Goal: Transaction & Acquisition: Purchase product/service

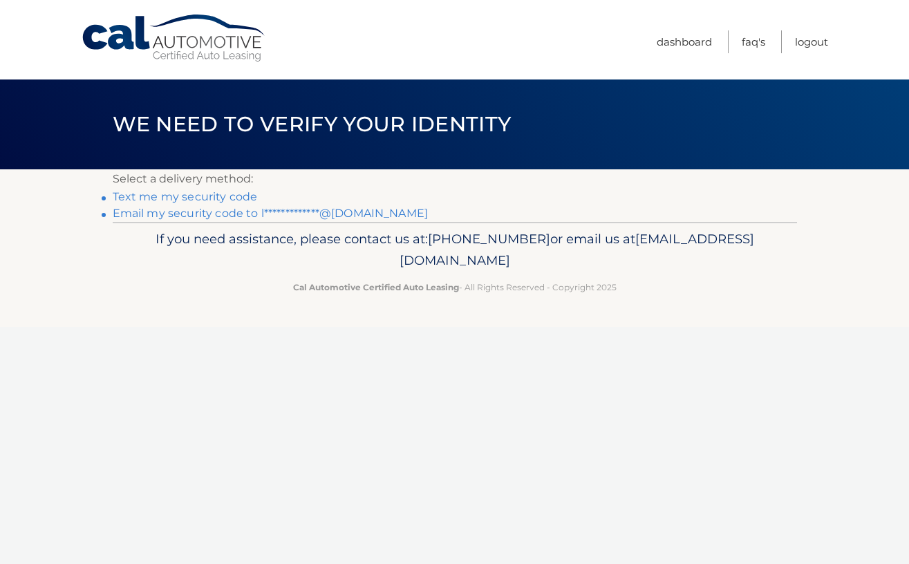
click at [191, 199] on link "Text me my security code" at bounding box center [185, 196] width 145 height 13
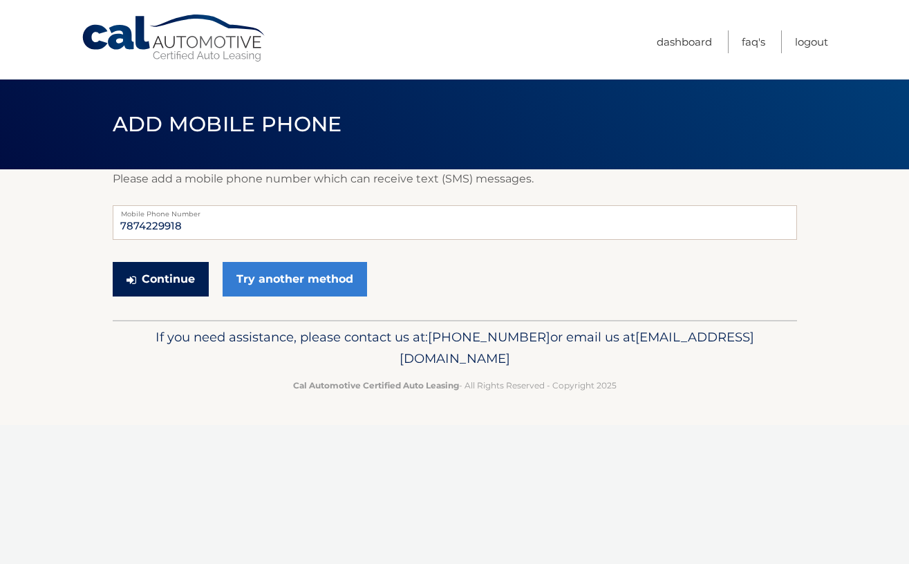
click at [172, 284] on button "Continue" at bounding box center [161, 279] width 96 height 35
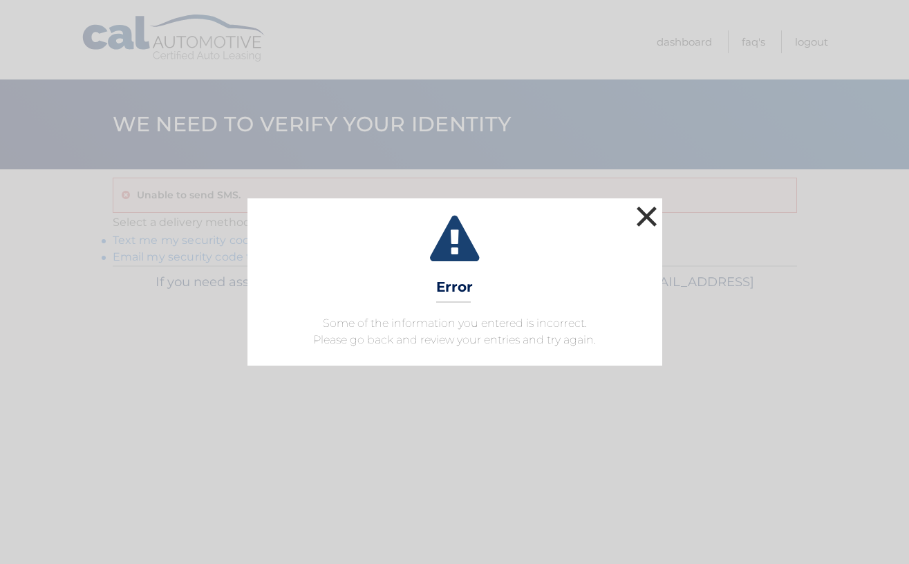
click at [654, 218] on button "×" at bounding box center [647, 217] width 28 height 28
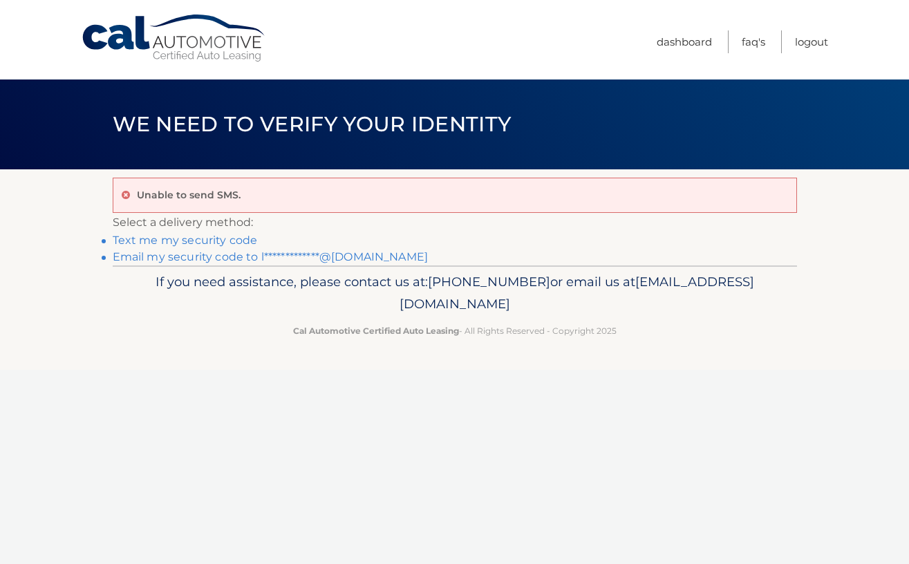
click at [233, 259] on link "**********" at bounding box center [271, 256] width 316 height 13
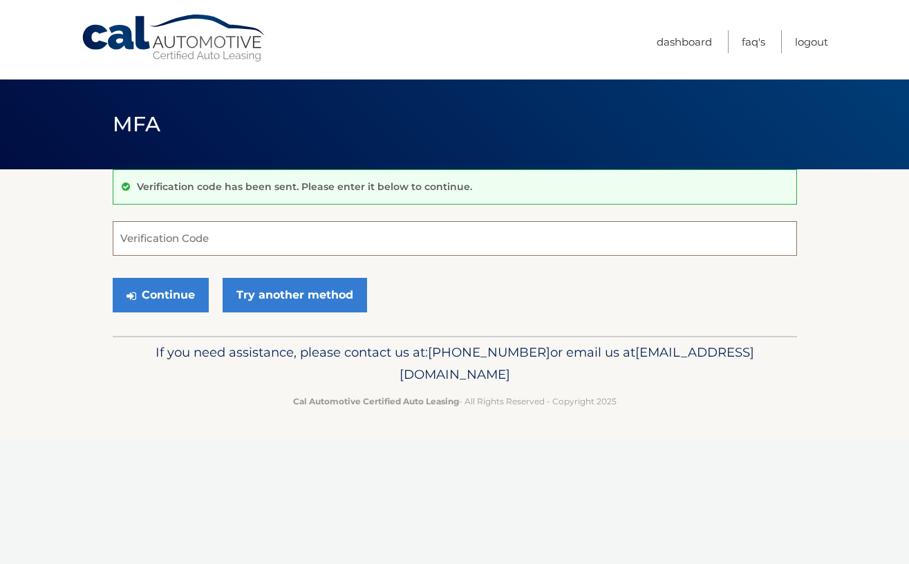
click at [190, 239] on input "Verification Code" at bounding box center [455, 238] width 685 height 35
type input "768719"
click at [173, 295] on button "Continue" at bounding box center [161, 295] width 96 height 35
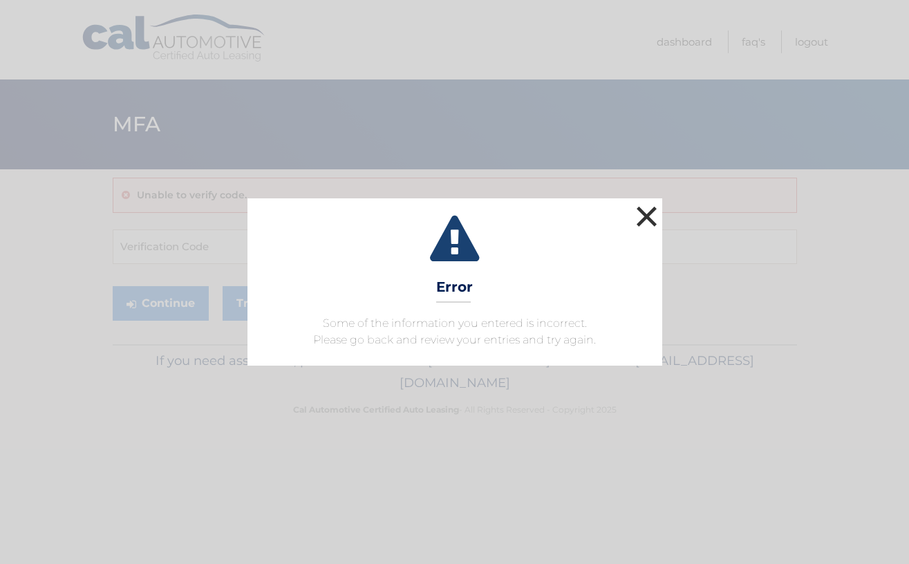
click at [648, 221] on button "×" at bounding box center [647, 217] width 28 height 28
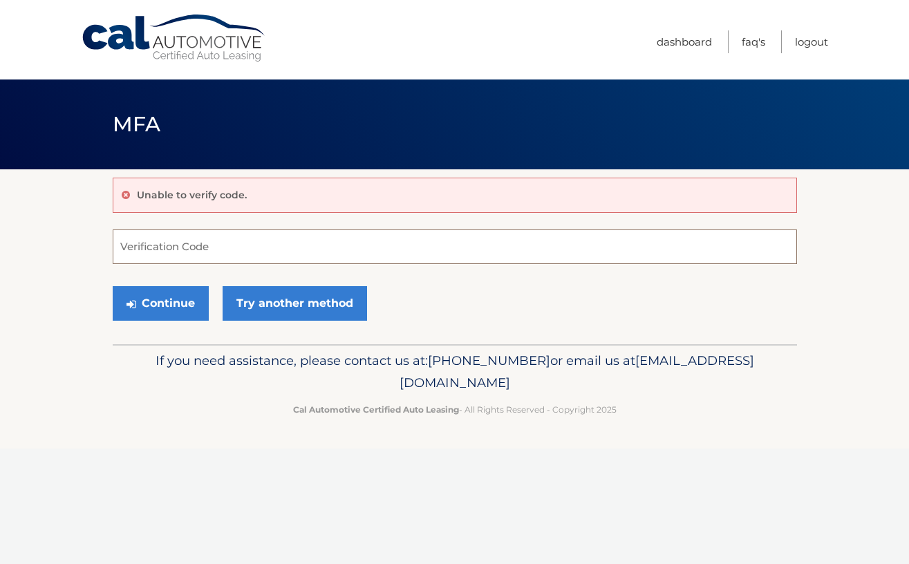
click at [211, 257] on input "Verification Code" at bounding box center [455, 247] width 685 height 35
type input "769719"
click at [168, 322] on div "Continue Try another method" at bounding box center [455, 304] width 685 height 47
click at [169, 298] on button "Continue" at bounding box center [161, 303] width 96 height 35
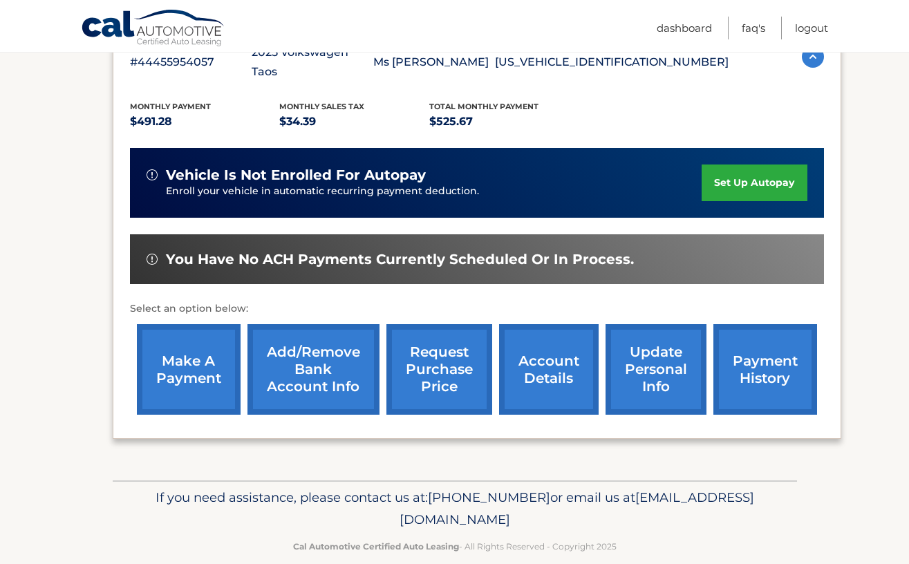
scroll to position [293, 0]
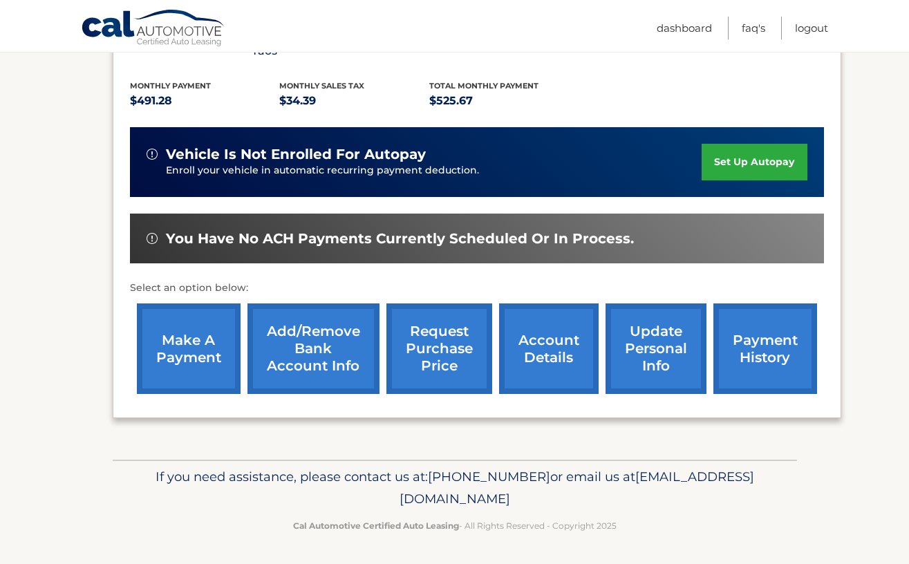
click at [198, 353] on link "make a payment" at bounding box center [189, 349] width 104 height 91
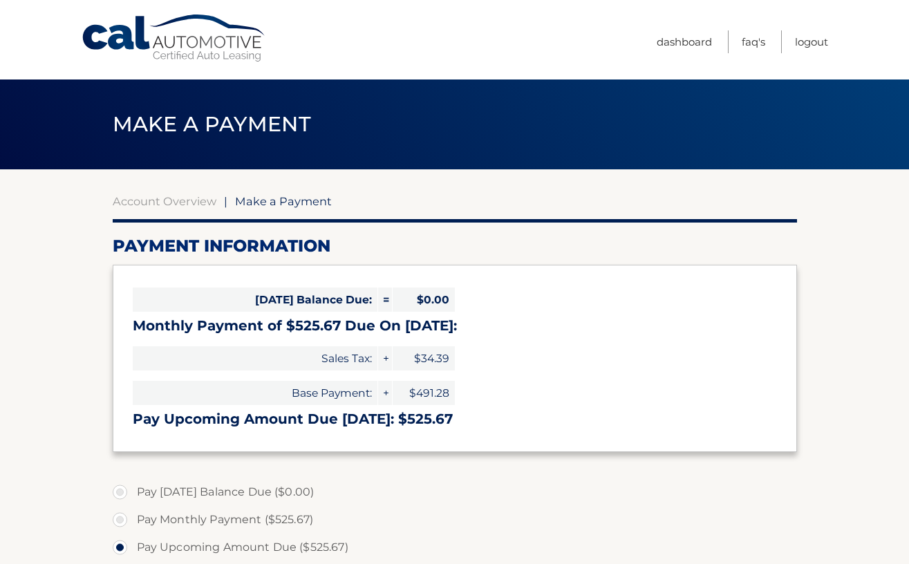
select select "ODcxMTg1ZmUtNDdhNS00NjM5LTkwOWYtZDE1ZjBlM2UyNGMx"
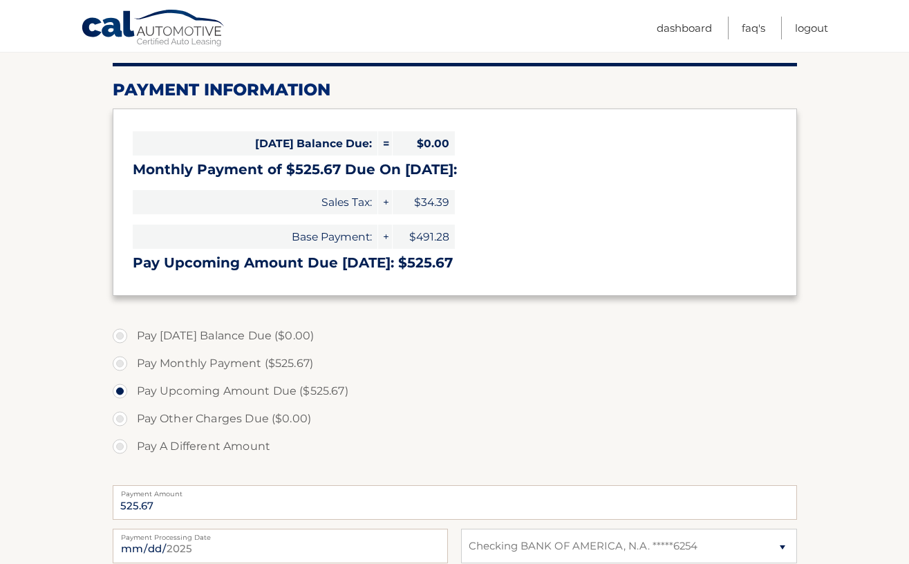
scroll to position [157, 0]
click at [260, 364] on label "Pay Monthly Payment ($525.67)" at bounding box center [455, 363] width 685 height 28
click at [132, 364] on input "Pay Monthly Payment ($525.67)" at bounding box center [125, 360] width 14 height 22
radio input "true"
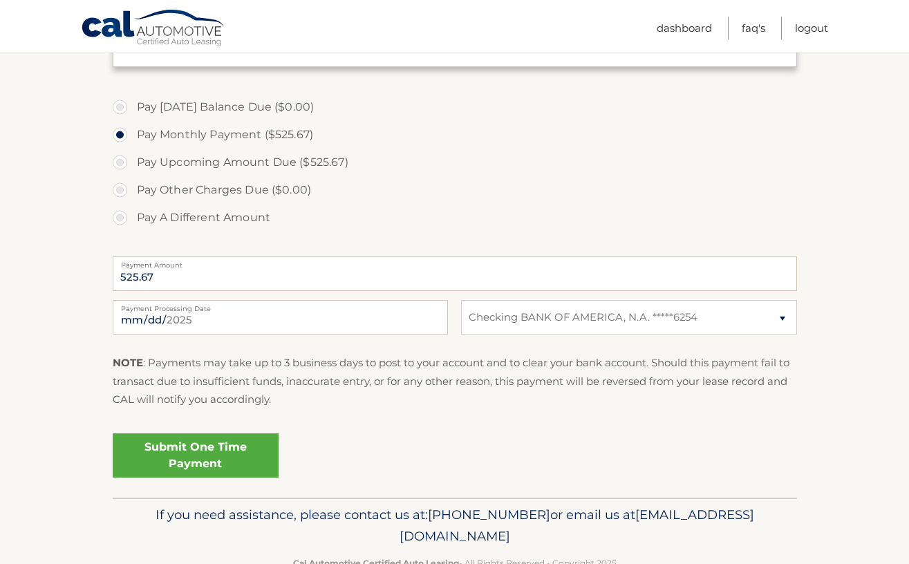
scroll to position [424, 0]
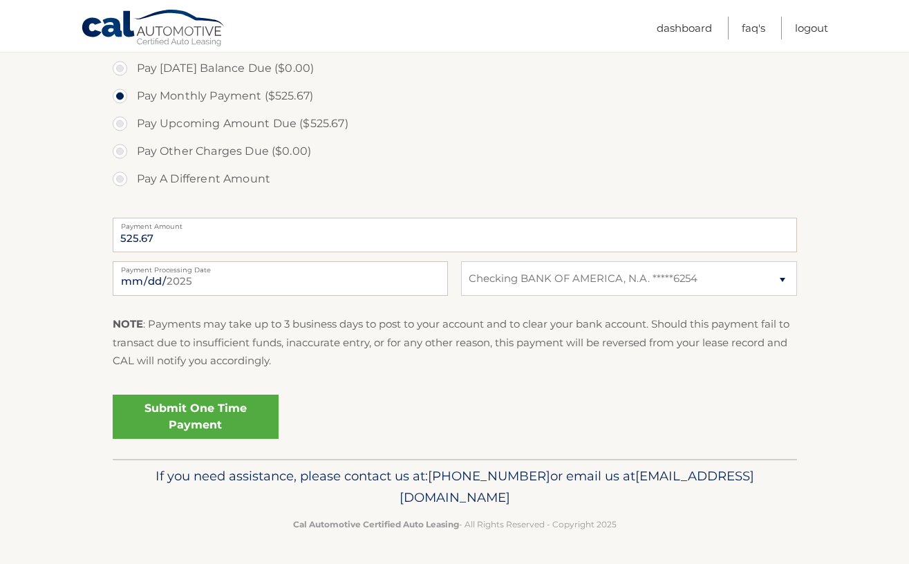
click at [246, 426] on link "Submit One Time Payment" at bounding box center [196, 417] width 166 height 44
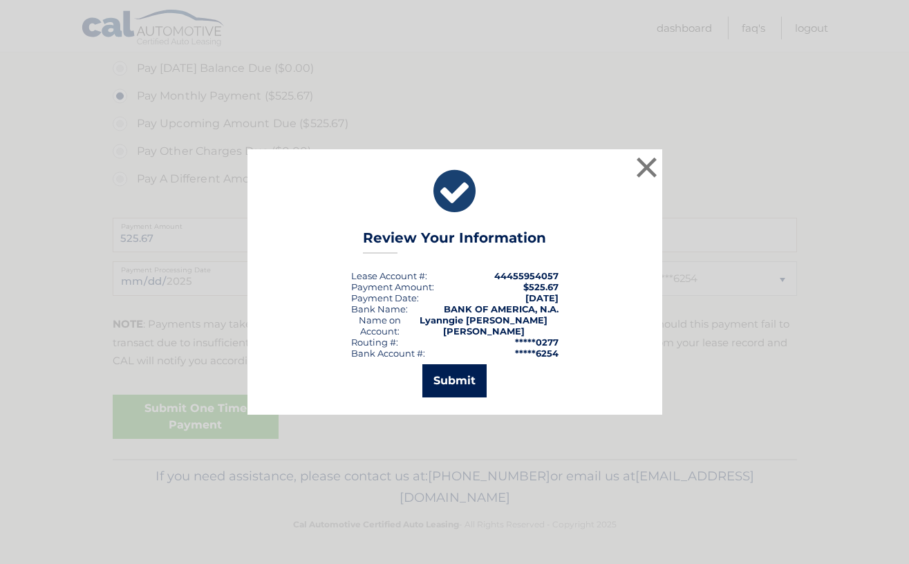
click at [452, 381] on button "Submit" at bounding box center [455, 380] width 64 height 33
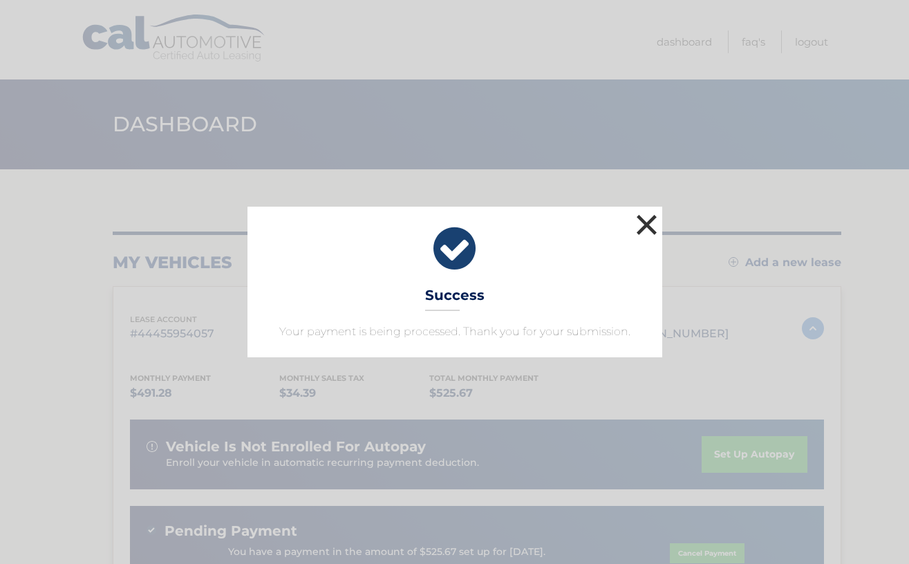
click at [649, 223] on button "×" at bounding box center [647, 225] width 28 height 28
